Goal: Transaction & Acquisition: Purchase product/service

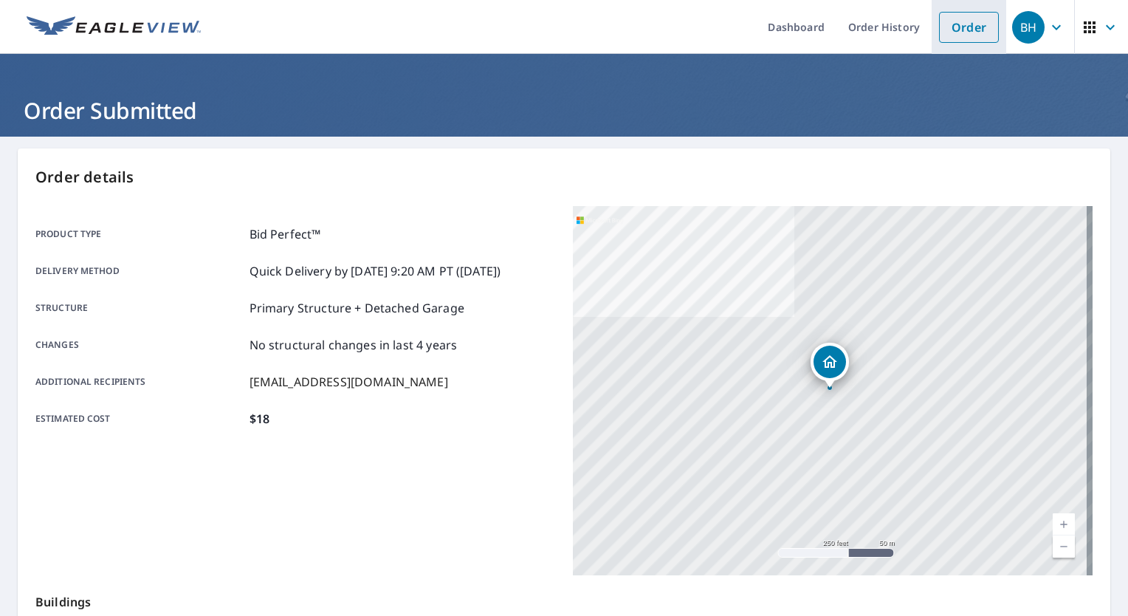
click at [967, 15] on link "Order" at bounding box center [969, 27] width 60 height 31
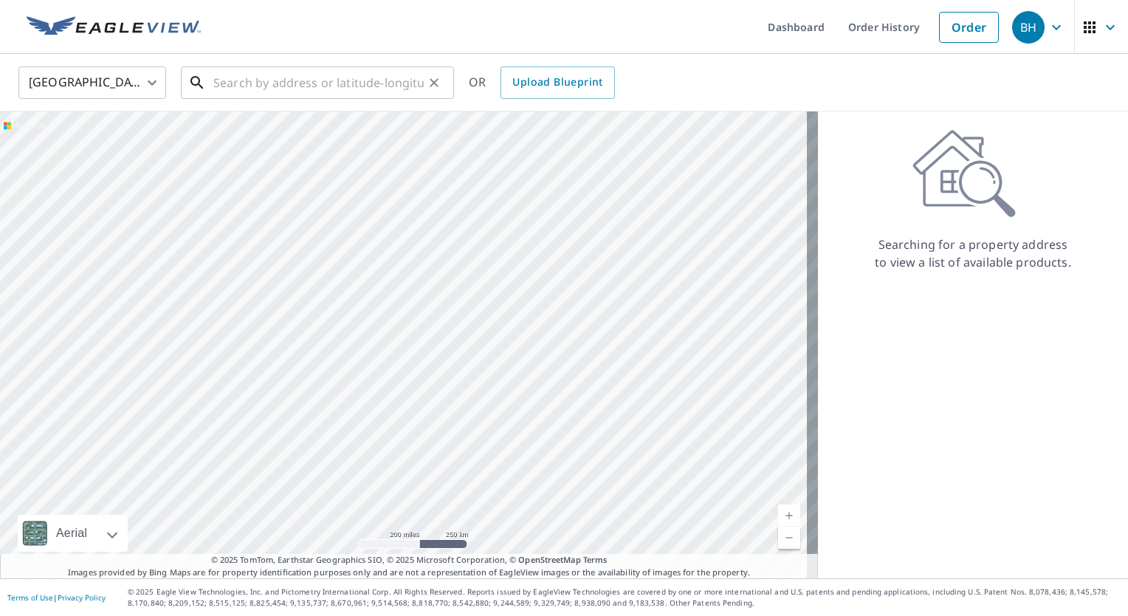
click at [360, 86] on input "text" at bounding box center [318, 82] width 210 height 41
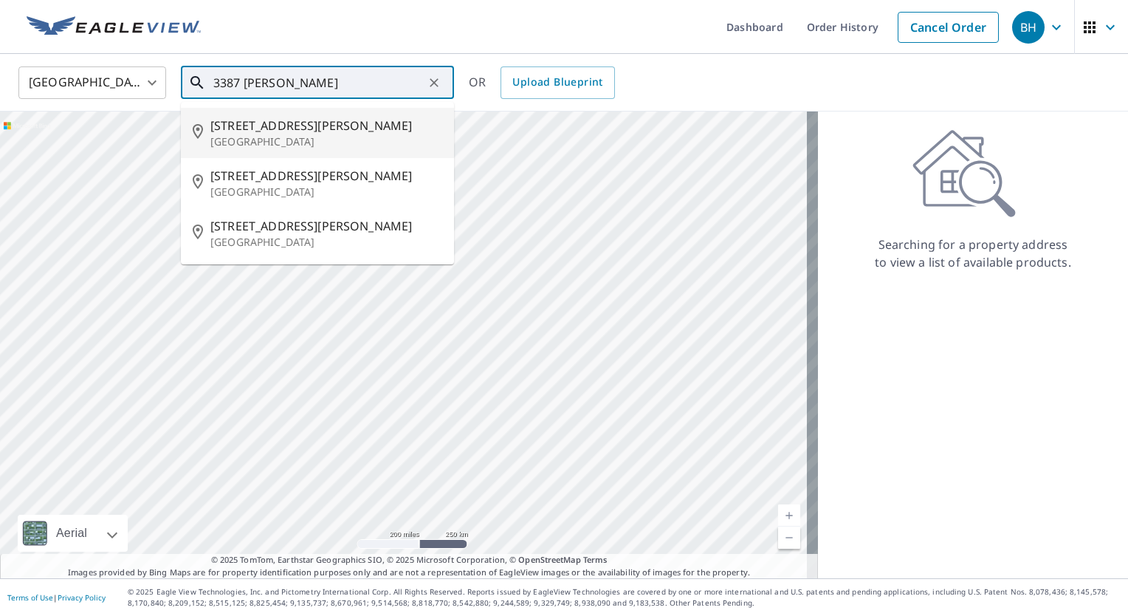
click at [264, 126] on span "[STREET_ADDRESS][PERSON_NAME]" at bounding box center [326, 126] width 232 height 18
type input "[STREET_ADDRESS][PERSON_NAME][PERSON_NAME]"
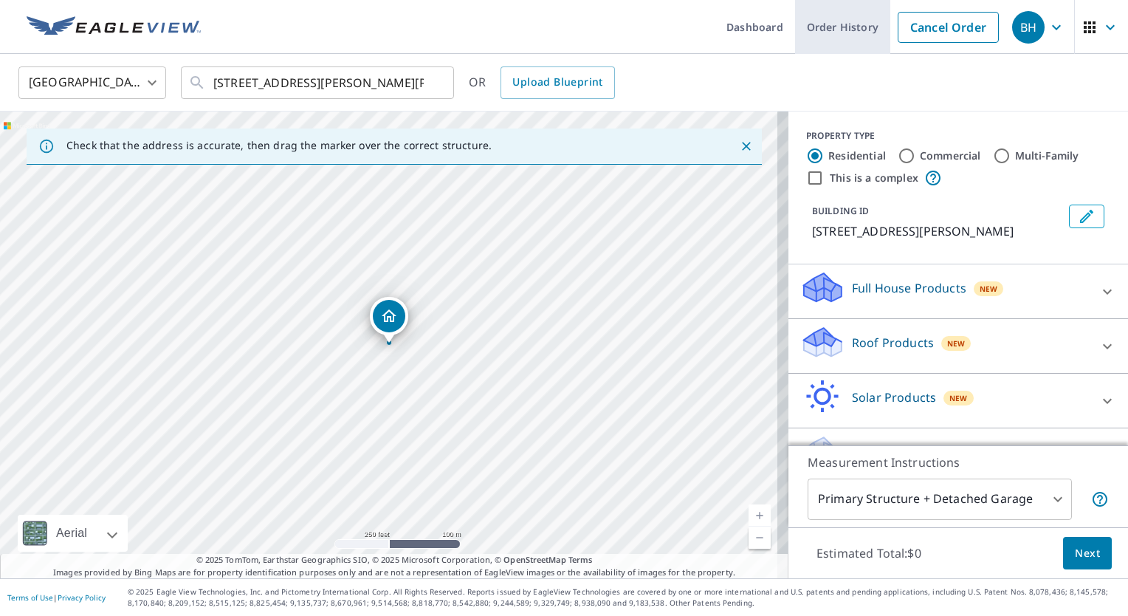
click at [826, 24] on link "Order History" at bounding box center [842, 27] width 95 height 54
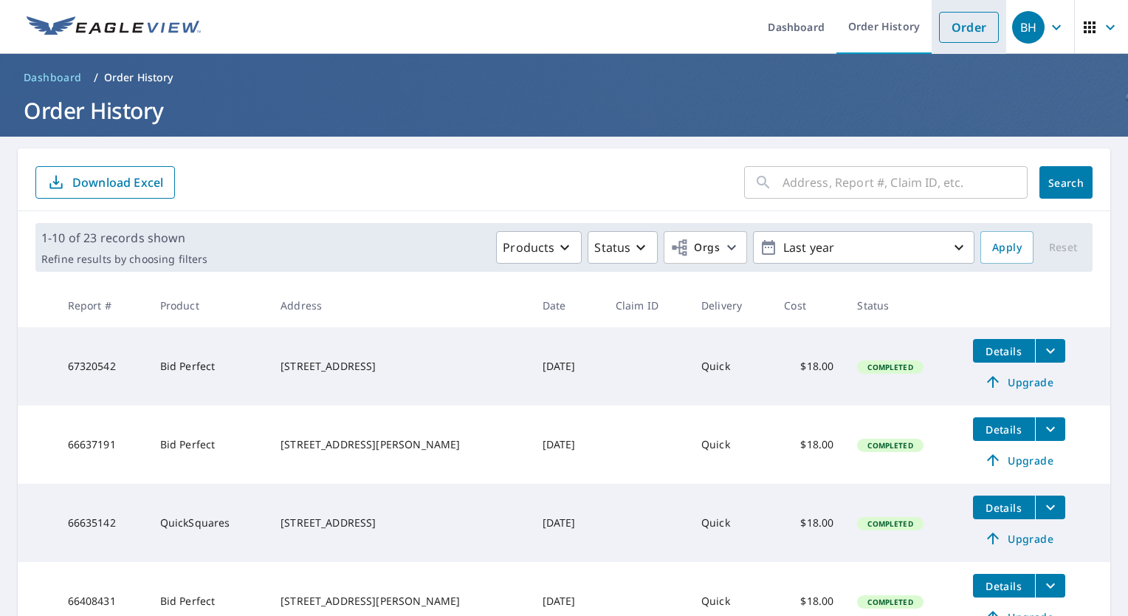
click at [959, 31] on link "Order" at bounding box center [969, 27] width 60 height 31
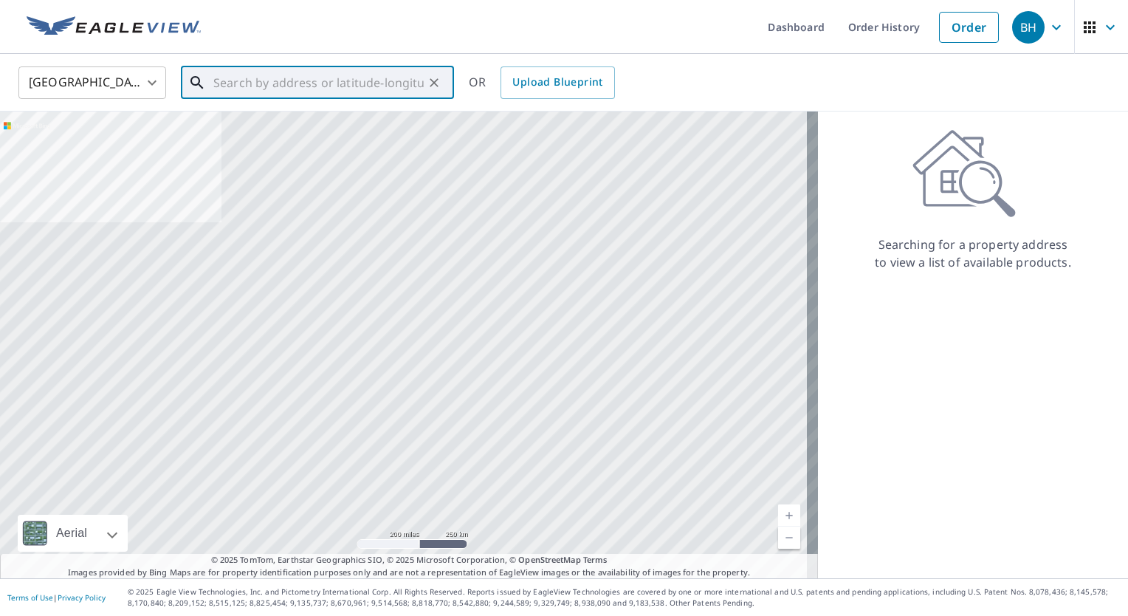
click at [315, 77] on input "text" at bounding box center [318, 82] width 210 height 41
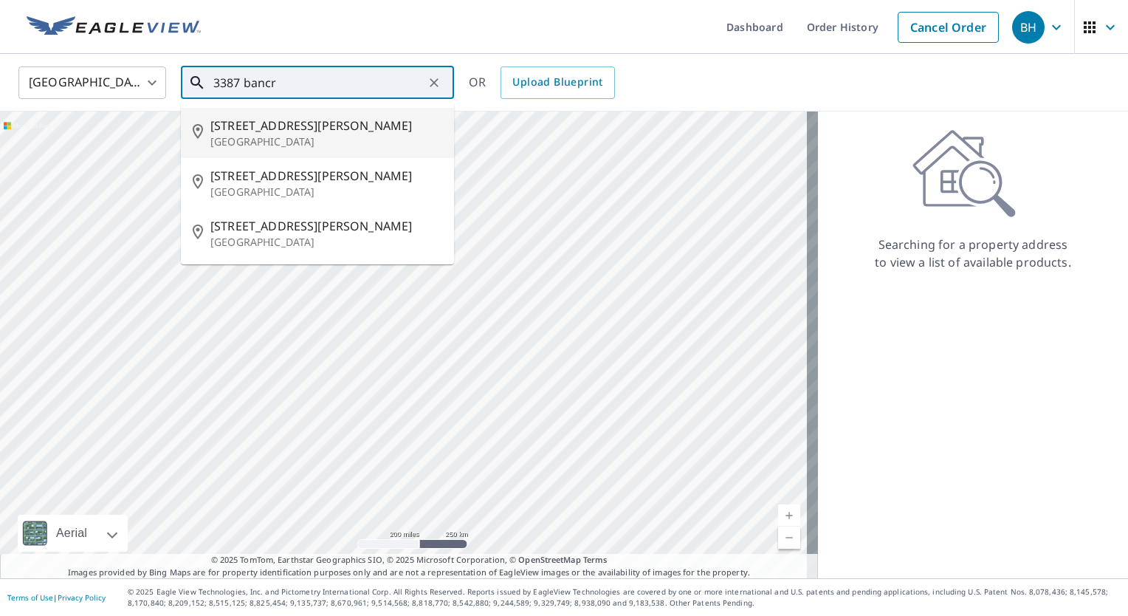
click at [283, 126] on span "[STREET_ADDRESS][PERSON_NAME]" at bounding box center [326, 126] width 232 height 18
type input "[STREET_ADDRESS][PERSON_NAME][PERSON_NAME]"
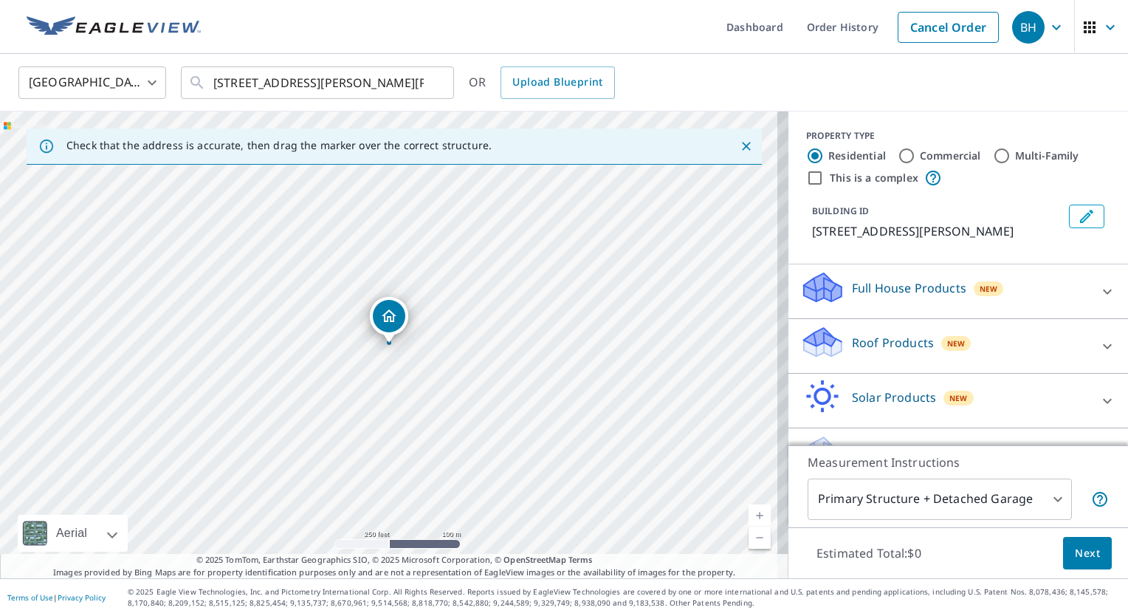
scroll to position [36, 0]
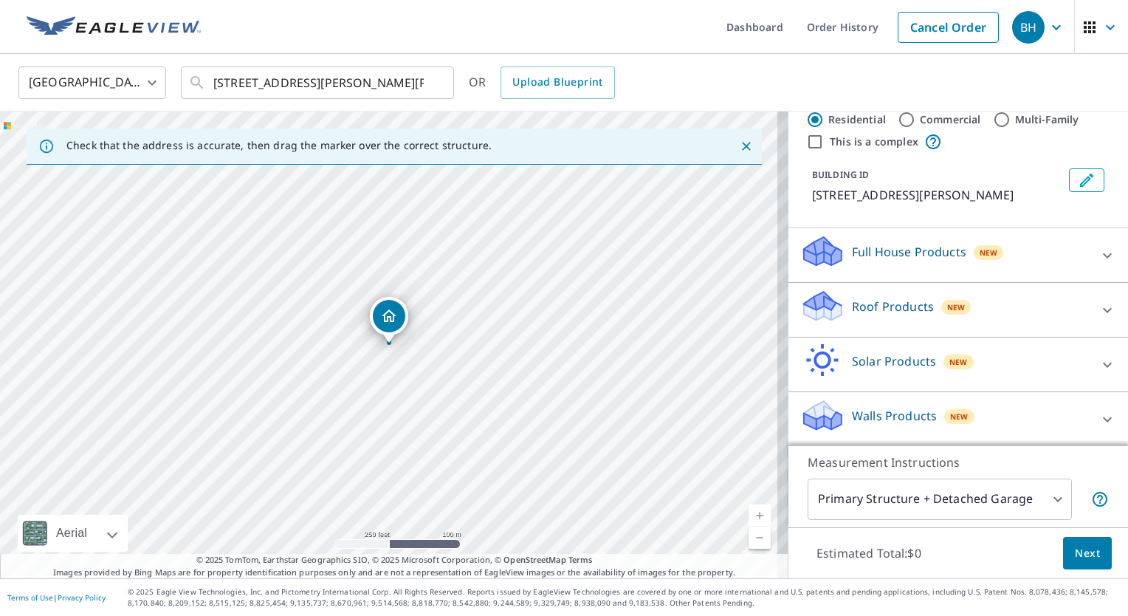
click at [1006, 320] on div "Roof Products New" at bounding box center [944, 310] width 289 height 42
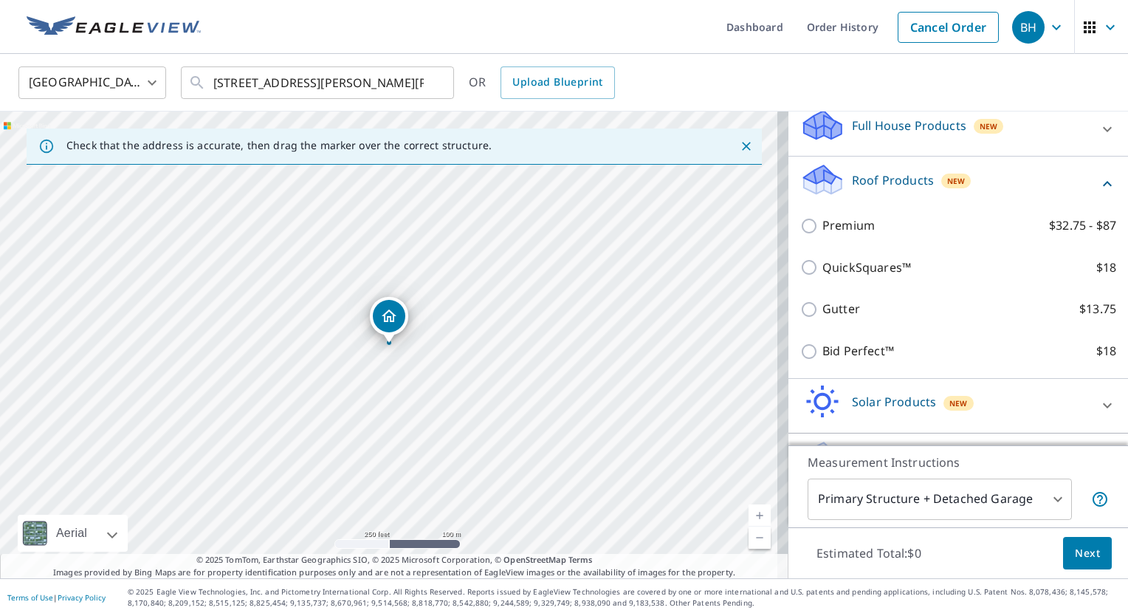
scroll to position [161, 0]
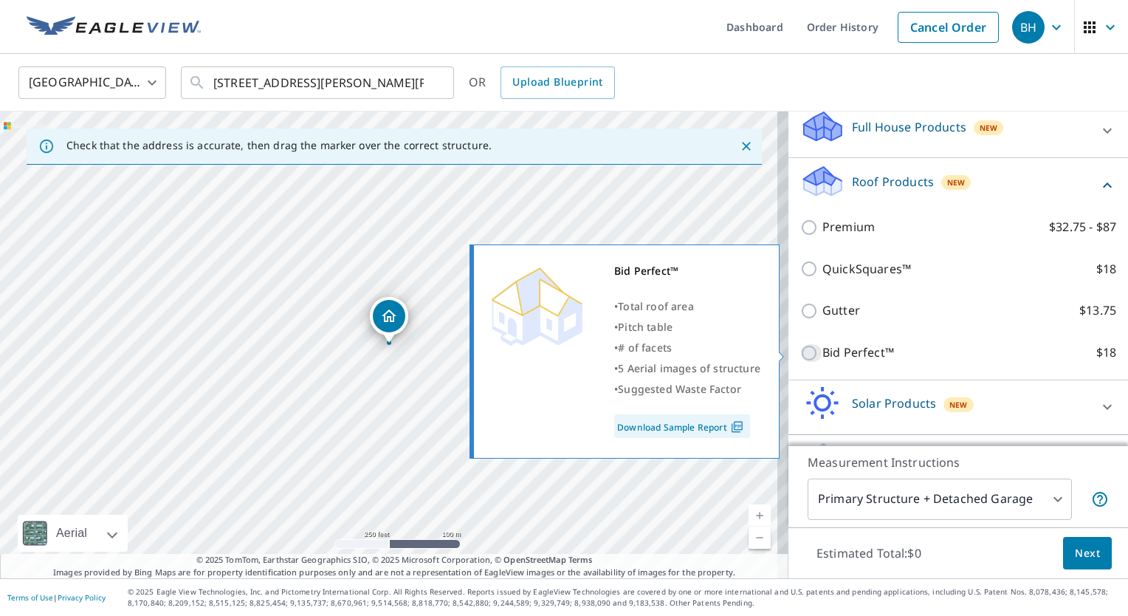
click at [800, 350] on input "Bid Perfect™ $18" at bounding box center [811, 353] width 22 height 18
checkbox input "true"
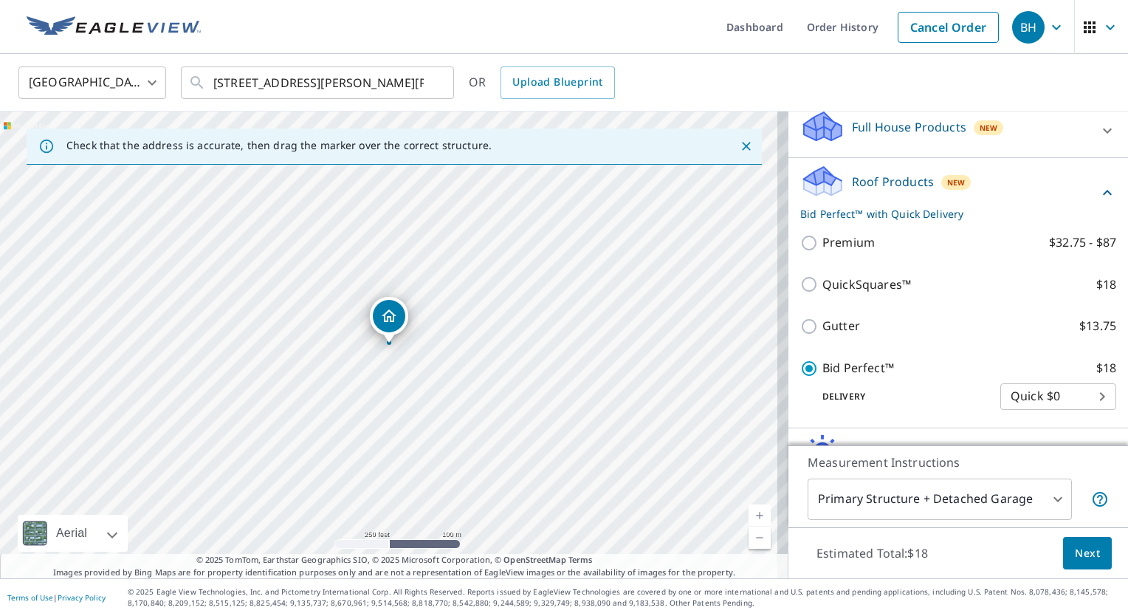
click at [1080, 554] on span "Next" at bounding box center [1087, 553] width 25 height 18
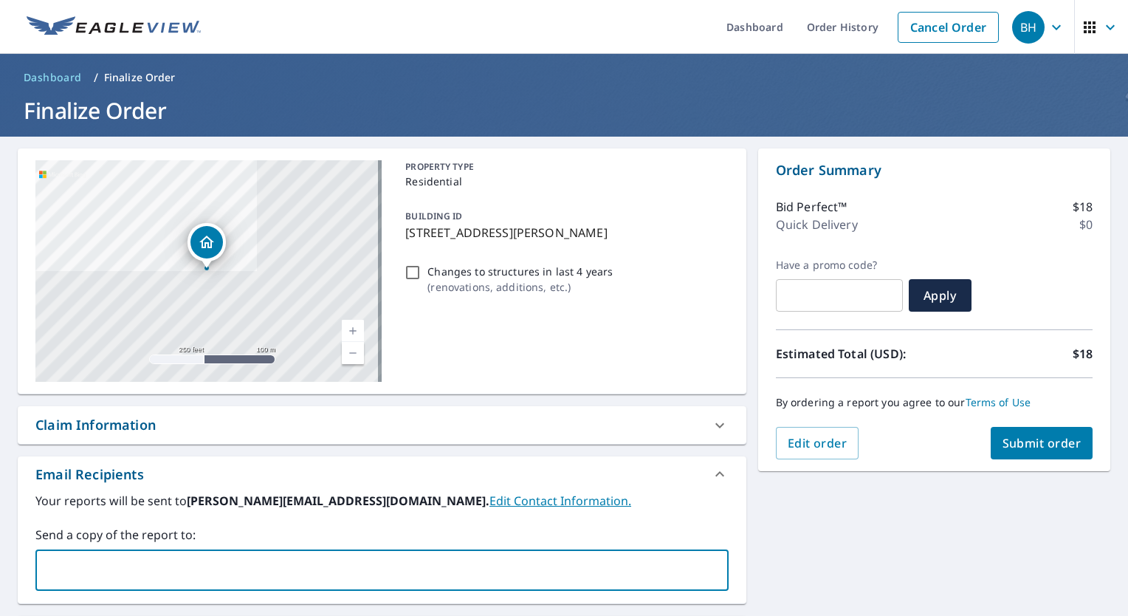
click at [181, 577] on input "text" at bounding box center [371, 570] width 658 height 28
type input "[EMAIL_ADDRESS][DOMAIN_NAME]"
click at [1013, 450] on span "Submit order" at bounding box center [1042, 443] width 79 height 16
checkbox input "true"
